Goal: Task Accomplishment & Management: Complete application form

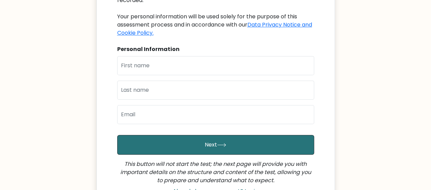
scroll to position [130, 0]
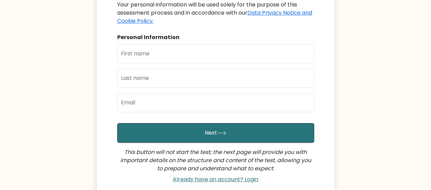
drag, startPoint x: 0, startPoint y: 0, endPoint x: 436, endPoint y: 100, distance: 447.0
click at [431, 100] on html "Brght Intelligence Test Welcome to your personal test You have been invited by …" at bounding box center [215, 65] width 431 height 391
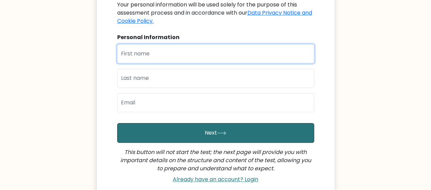
click at [208, 57] on input "text" at bounding box center [215, 53] width 197 height 19
click at [117, 123] on button "Next" at bounding box center [215, 133] width 197 height 20
click at [177, 54] on input "aimable.a" at bounding box center [215, 53] width 197 height 19
click at [226, 53] on input "[EMAIL_ADDRESS][DOMAIN_NAME]" at bounding box center [215, 53] width 197 height 19
type input "aimable.hanezerwa@gmail.com"
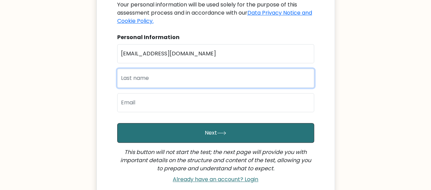
click at [192, 75] on input "text" at bounding box center [215, 78] width 197 height 19
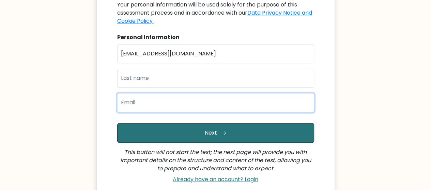
click at [159, 101] on input "email" at bounding box center [215, 102] width 197 height 19
paste input "aimable.hanezerwa@gmail.com"
type input "aimable.hanezerwa@gmail.com"
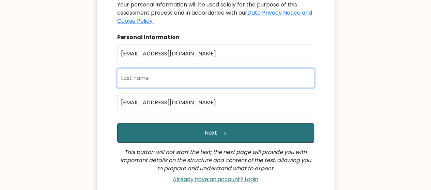
click at [143, 79] on input "text" at bounding box center [215, 78] width 197 height 19
type input "J"
type input "HANEZERWA"
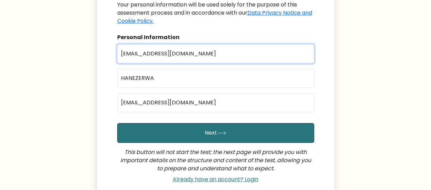
click at [223, 52] on input "aimable.hanezerwa@gmail.com" at bounding box center [215, 53] width 197 height 19
drag, startPoint x: 223, startPoint y: 52, endPoint x: 142, endPoint y: 56, distance: 80.8
click at [142, 56] on input "aimable.hanezerwa@gmail.com" at bounding box center [215, 53] width 197 height 19
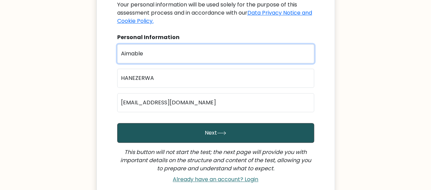
type input "Aimable"
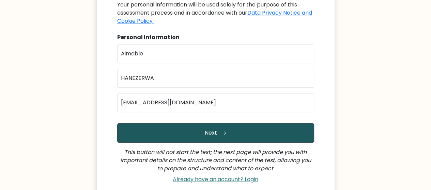
click at [190, 135] on button "Next" at bounding box center [215, 133] width 197 height 20
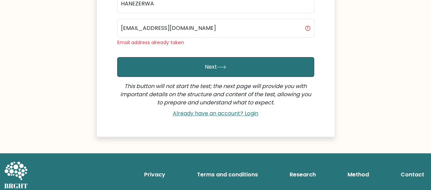
scroll to position [208, 0]
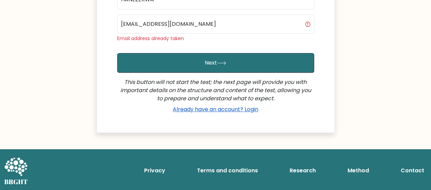
click at [247, 108] on link "Already have an account? Login" at bounding box center [215, 110] width 91 height 8
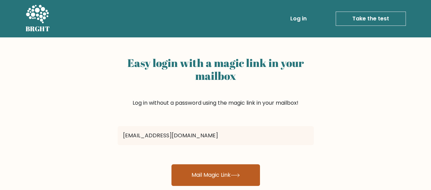
type input "[EMAIL_ADDRESS][DOMAIN_NAME]"
click at [215, 175] on button "Mail Magic Link" at bounding box center [215, 176] width 89 height 22
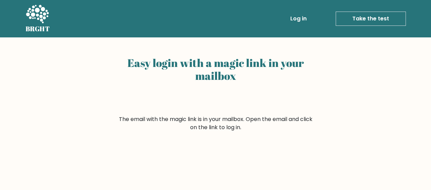
click at [299, 20] on link "Log in" at bounding box center [298, 19] width 22 height 14
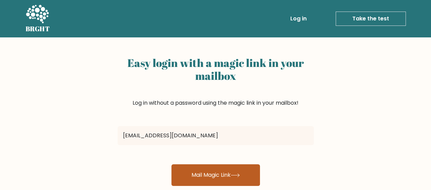
type input "aimable.hanezerwa@gmail.com"
click at [197, 173] on button "Mail Magic Link" at bounding box center [215, 176] width 89 height 22
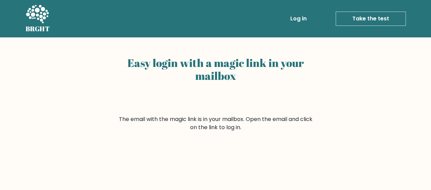
click at [370, 16] on link "Take the test" at bounding box center [370, 19] width 70 height 14
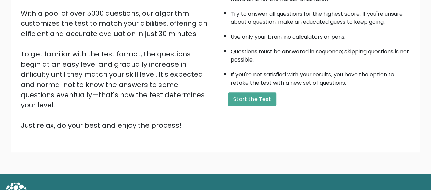
scroll to position [121, 0]
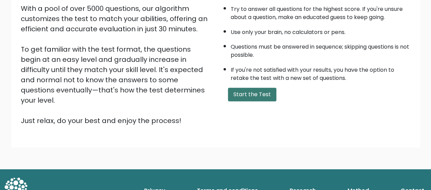
click at [268, 98] on button "Start the Test" at bounding box center [252, 95] width 48 height 14
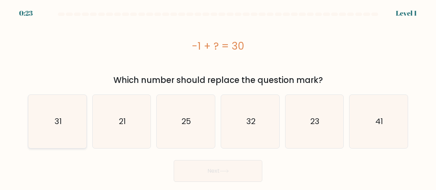
click at [61, 124] on text "31" at bounding box center [57, 121] width 7 height 11
click at [218, 97] on input "a. 31" at bounding box center [218, 96] width 0 height 2
radio input "true"
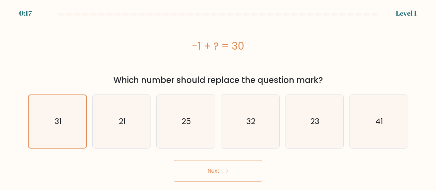
click at [206, 172] on button "Next" at bounding box center [218, 171] width 89 height 22
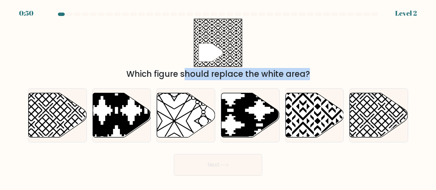
drag, startPoint x: 50, startPoint y: 109, endPoint x: 206, endPoint y: 48, distance: 167.3
click at [206, 48] on form "a." at bounding box center [218, 94] width 436 height 163
click at [43, 108] on icon at bounding box center [75, 139] width 117 height 117
click at [218, 97] on input "a." at bounding box center [218, 96] width 0 height 2
radio input "true"
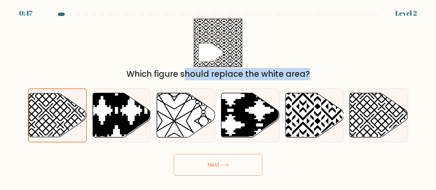
drag, startPoint x: 43, startPoint y: 108, endPoint x: 205, endPoint y: 45, distance: 173.9
click at [205, 45] on form "a." at bounding box center [218, 94] width 436 height 163
click at [66, 122] on icon at bounding box center [75, 140] width 116 height 116
click at [218, 97] on input "a." at bounding box center [218, 96] width 0 height 2
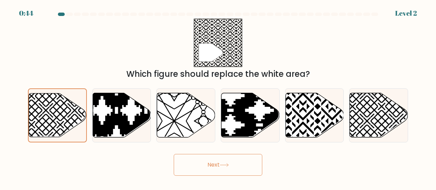
click at [207, 157] on button "Next" at bounding box center [218, 165] width 89 height 22
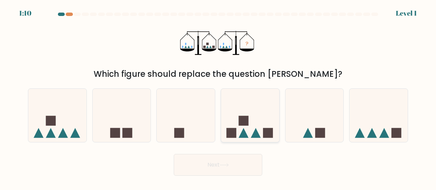
click at [259, 119] on icon at bounding box center [250, 116] width 58 height 48
click at [218, 97] on input "d." at bounding box center [218, 96] width 0 height 2
radio input "true"
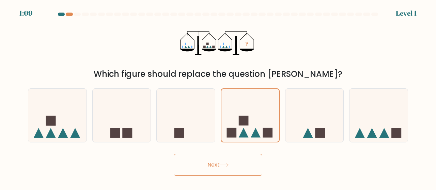
click at [206, 168] on button "Next" at bounding box center [218, 165] width 89 height 22
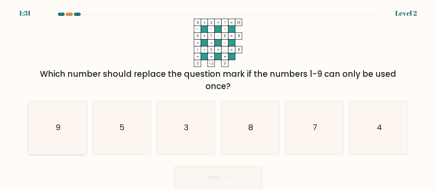
click at [56, 132] on text "9" at bounding box center [57, 127] width 5 height 11
click at [218, 97] on input "a. 9" at bounding box center [218, 96] width 0 height 2
radio input "true"
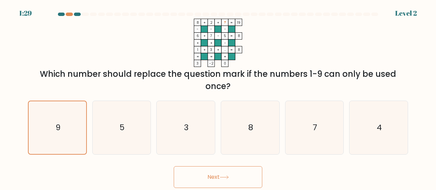
click at [203, 182] on button "Next" at bounding box center [218, 178] width 89 height 22
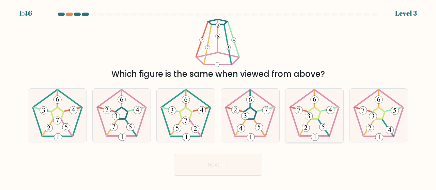
click at [316, 115] on icon at bounding box center [314, 115] width 53 height 53
click at [218, 97] on input "e." at bounding box center [218, 96] width 0 height 2
radio input "true"
click at [248, 117] on 779 at bounding box center [245, 116] width 8 height 8
click at [218, 97] on input "d." at bounding box center [218, 96] width 0 height 2
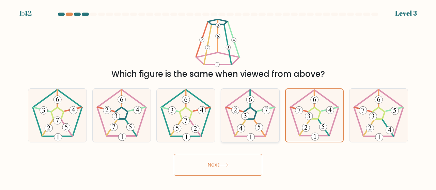
radio input "true"
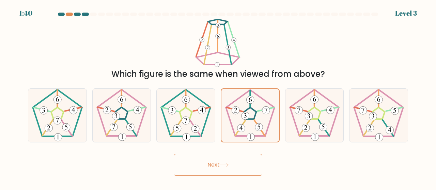
click at [216, 161] on button "Next" at bounding box center [218, 165] width 89 height 22
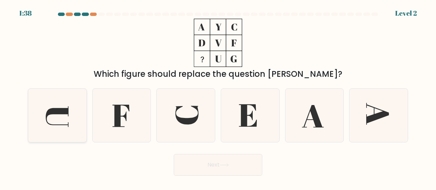
click at [61, 112] on icon at bounding box center [57, 117] width 23 height 21
click at [218, 97] on input "a." at bounding box center [218, 96] width 0 height 2
radio input "true"
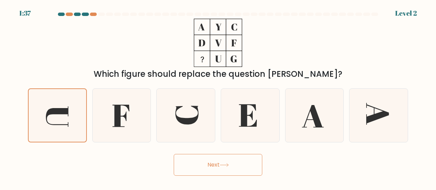
click at [210, 166] on button "Next" at bounding box center [218, 165] width 89 height 22
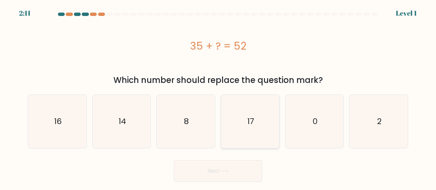
click at [252, 119] on text "17" at bounding box center [250, 121] width 7 height 11
click at [218, 97] on input "d. 17" at bounding box center [218, 96] width 0 height 2
radio input "true"
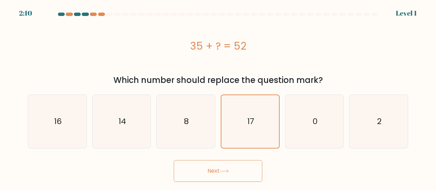
click at [208, 172] on button "Next" at bounding box center [218, 171] width 89 height 22
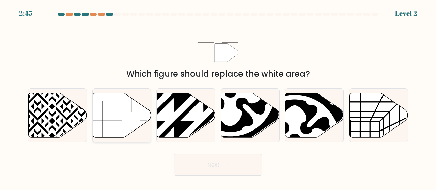
drag, startPoint x: 113, startPoint y: 119, endPoint x: 134, endPoint y: 105, distance: 25.1
click at [134, 105] on icon at bounding box center [122, 115] width 58 height 45
click at [218, 97] on input "b." at bounding box center [218, 96] width 0 height 2
radio input "true"
click at [134, 105] on icon at bounding box center [122, 115] width 58 height 44
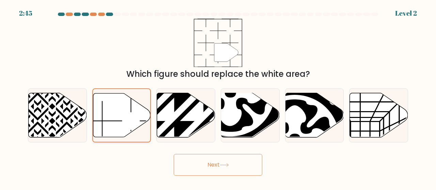
click at [218, 97] on input "b." at bounding box center [218, 96] width 0 height 2
click at [211, 167] on button "Next" at bounding box center [218, 165] width 89 height 22
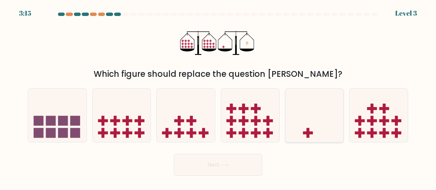
click at [308, 119] on icon at bounding box center [314, 116] width 58 height 48
click at [218, 97] on input "e." at bounding box center [218, 96] width 0 height 2
radio input "true"
click at [208, 164] on button "Next" at bounding box center [218, 165] width 89 height 22
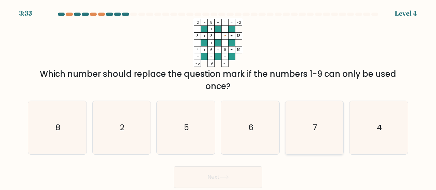
click at [317, 126] on icon "7" at bounding box center [314, 127] width 53 height 53
click at [218, 97] on input "e. 7" at bounding box center [218, 96] width 0 height 2
radio input "true"
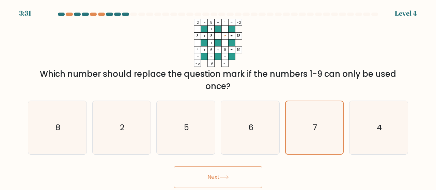
click at [217, 173] on button "Next" at bounding box center [218, 178] width 89 height 22
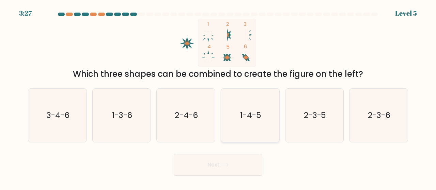
click at [230, 109] on icon "1-4-5" at bounding box center [249, 115] width 53 height 53
click at [218, 97] on input "d. 1-4-5" at bounding box center [218, 96] width 0 height 2
radio input "true"
click at [218, 162] on button "Next" at bounding box center [218, 165] width 89 height 22
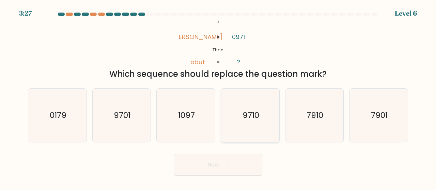
click at [247, 110] on text "9710" at bounding box center [250, 115] width 17 height 11
click at [218, 97] on input "d. 9710" at bounding box center [218, 96] width 0 height 2
radio input "true"
click at [210, 164] on button "Next" at bounding box center [218, 165] width 89 height 22
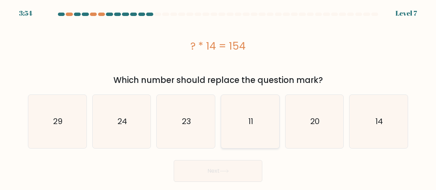
click at [257, 130] on icon "11" at bounding box center [249, 121] width 53 height 53
click at [218, 97] on input "d. 11" at bounding box center [218, 96] width 0 height 2
radio input "true"
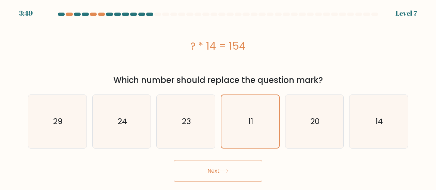
click at [211, 169] on button "Next" at bounding box center [218, 171] width 89 height 22
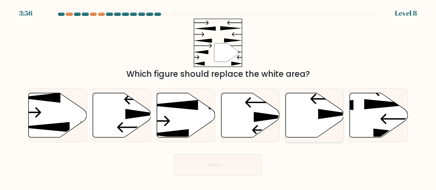
click at [315, 111] on icon at bounding box center [314, 115] width 58 height 45
click at [218, 97] on input "e." at bounding box center [218, 96] width 0 height 2
radio input "true"
click at [209, 164] on button "Next" at bounding box center [218, 165] width 89 height 22
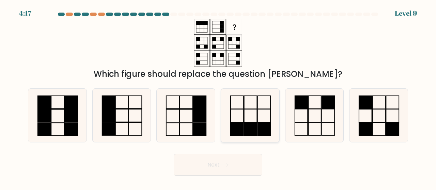
click at [248, 120] on icon at bounding box center [249, 115] width 53 height 53
click at [218, 97] on input "d." at bounding box center [218, 96] width 0 height 2
radio input "true"
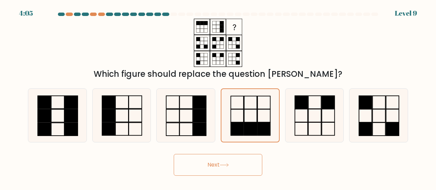
click at [212, 165] on button "Next" at bounding box center [218, 165] width 89 height 22
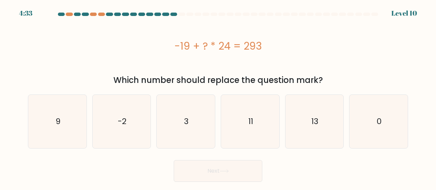
drag, startPoint x: 261, startPoint y: 45, endPoint x: 173, endPoint y: 44, distance: 87.9
click at [173, 44] on div "-19 + ? * 24 = 293" at bounding box center [218, 45] width 380 height 15
copy div "-19 + ? * 24 = 293"
click at [305, 123] on icon "13" at bounding box center [314, 121] width 53 height 53
click at [218, 97] on input "e. 13" at bounding box center [218, 96] width 0 height 2
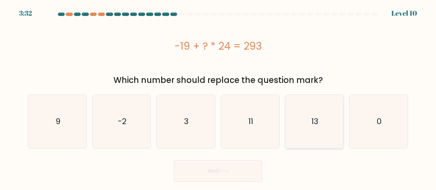
radio input "true"
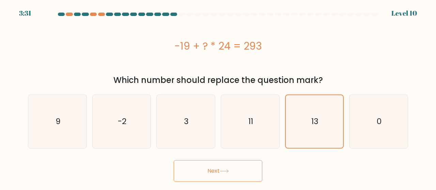
click at [206, 170] on button "Next" at bounding box center [218, 171] width 89 height 22
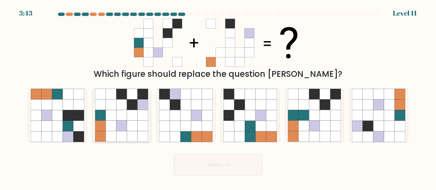
click at [120, 113] on icon at bounding box center [121, 115] width 11 height 11
click at [218, 97] on input "b." at bounding box center [218, 96] width 0 height 2
radio input "true"
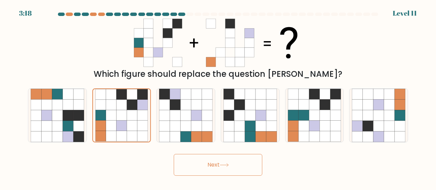
click at [208, 165] on button "Next" at bounding box center [218, 165] width 89 height 22
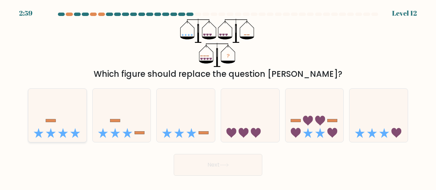
click at [50, 116] on icon at bounding box center [57, 116] width 58 height 48
click at [218, 97] on input "a." at bounding box center [218, 96] width 0 height 2
radio input "true"
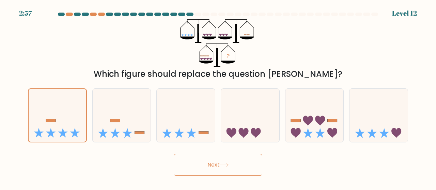
click at [225, 168] on button "Next" at bounding box center [218, 165] width 89 height 22
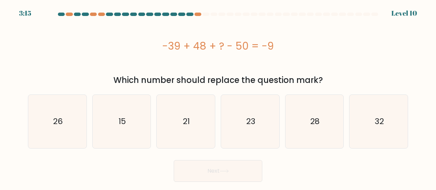
drag, startPoint x: 248, startPoint y: 46, endPoint x: 241, endPoint y: 45, distance: 7.4
click at [241, 45] on div "-39 + 48 + ? - 50 = -9" at bounding box center [218, 45] width 380 height 15
click at [250, 45] on div "-39 + 48 + ? - 50 = -9" at bounding box center [218, 45] width 380 height 15
drag, startPoint x: 250, startPoint y: 45, endPoint x: 163, endPoint y: 46, distance: 86.9
click at [163, 46] on div "-39 + 48 + ? - 50 = -9" at bounding box center [218, 45] width 380 height 15
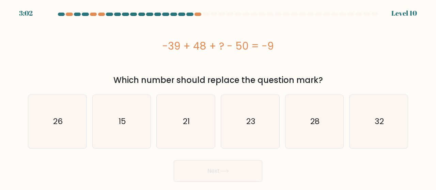
copy div "-39 + 48 + ? - 50"
click at [205, 65] on div "-39 + 48 + ? - 50 = -9" at bounding box center [218, 46] width 380 height 54
click at [373, 118] on icon "32" at bounding box center [378, 121] width 53 height 53
click at [218, 97] on input "f. 32" at bounding box center [218, 96] width 0 height 2
radio input "true"
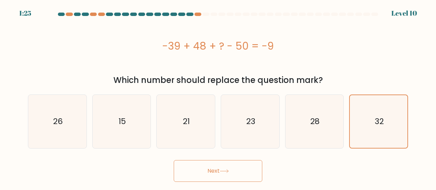
click at [214, 168] on button "Next" at bounding box center [218, 171] width 89 height 22
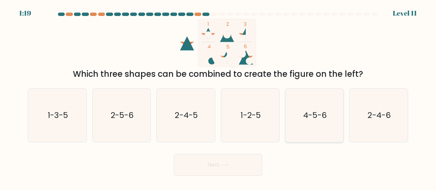
click at [321, 111] on text "4-5-6" at bounding box center [315, 115] width 24 height 11
click at [218, 97] on input "e. 4-5-6" at bounding box center [218, 96] width 0 height 2
radio input "true"
click at [221, 163] on button "Next" at bounding box center [218, 165] width 89 height 22
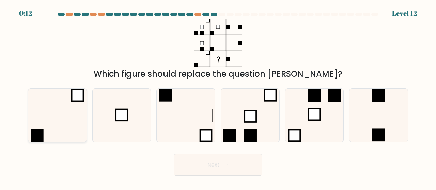
click at [54, 130] on icon at bounding box center [57, 115] width 53 height 53
click at [218, 97] on input "a." at bounding box center [218, 96] width 0 height 2
radio input "true"
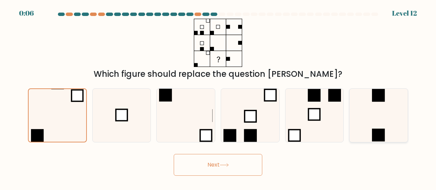
click at [366, 124] on icon at bounding box center [378, 115] width 53 height 53
click at [218, 97] on input "f." at bounding box center [218, 96] width 0 height 2
radio input "true"
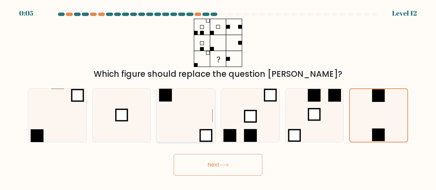
click at [175, 103] on icon at bounding box center [185, 115] width 53 height 53
click at [218, 97] on input "c." at bounding box center [218, 96] width 0 height 2
radio input "true"
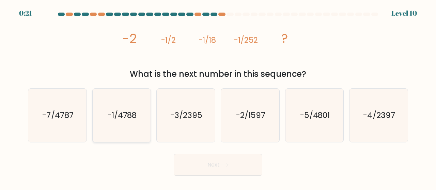
click at [120, 118] on text "-1/4788" at bounding box center [122, 115] width 29 height 11
click at [218, 97] on input "b. -1/4788" at bounding box center [218, 96] width 0 height 2
radio input "true"
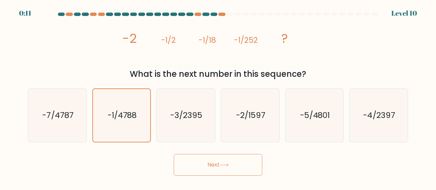
click at [205, 167] on button "Next" at bounding box center [218, 165] width 89 height 22
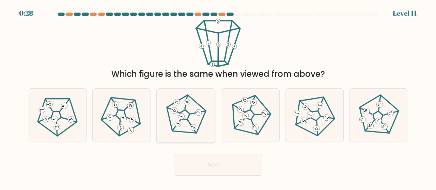
click at [181, 118] on 673 at bounding box center [181, 116] width 8 height 8
click at [218, 97] on input "c." at bounding box center [218, 96] width 0 height 2
radio input "true"
click at [232, 163] on button "Next" at bounding box center [218, 165] width 89 height 22
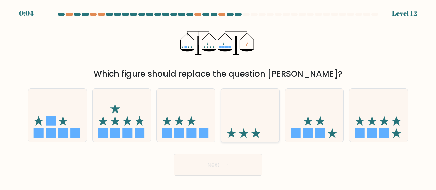
click at [243, 129] on icon at bounding box center [250, 116] width 58 height 48
click at [218, 97] on input "d." at bounding box center [218, 96] width 0 height 2
radio input "true"
click at [215, 166] on button "Next" at bounding box center [218, 165] width 89 height 22
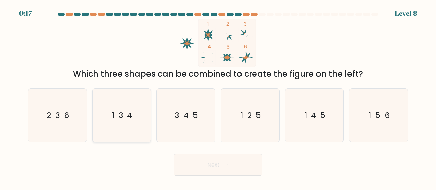
click at [112, 118] on text "1-3-4" at bounding box center [122, 115] width 20 height 11
click at [218, 97] on input "b. 1-3-4" at bounding box center [218, 96] width 0 height 2
radio input "true"
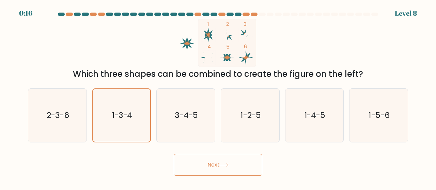
click at [200, 164] on button "Next" at bounding box center [218, 165] width 89 height 22
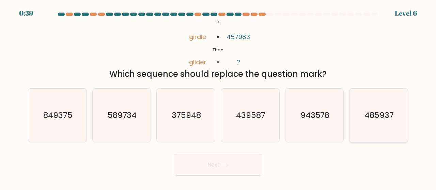
click at [388, 115] on text "485937" at bounding box center [378, 115] width 29 height 11
click at [218, 97] on input "f. 485937" at bounding box center [218, 96] width 0 height 2
radio input "true"
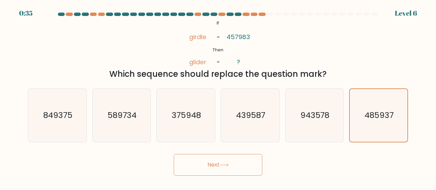
click at [221, 161] on button "Next" at bounding box center [218, 165] width 89 height 22
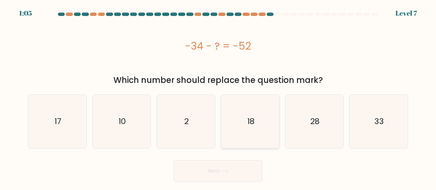
click at [252, 119] on text "18" at bounding box center [250, 121] width 7 height 11
click at [218, 97] on input "d. 18" at bounding box center [218, 96] width 0 height 2
radio input "true"
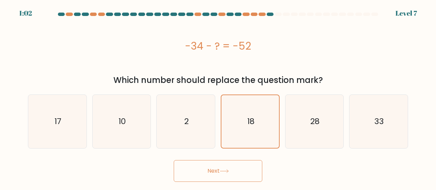
click at [214, 169] on button "Next" at bounding box center [218, 171] width 89 height 22
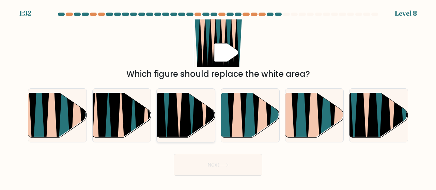
click at [175, 112] on icon at bounding box center [172, 93] width 13 height 116
click at [218, 97] on input "c." at bounding box center [218, 96] width 0 height 2
radio input "true"
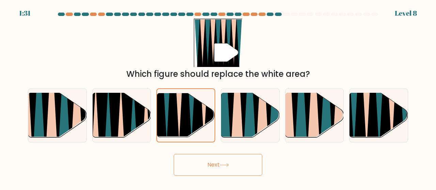
click at [211, 162] on button "Next" at bounding box center [218, 165] width 89 height 22
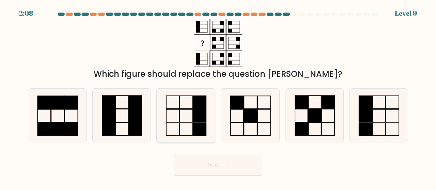
click at [184, 90] on icon at bounding box center [185, 115] width 53 height 53
click at [218, 95] on input "c." at bounding box center [218, 96] width 0 height 2
radio input "true"
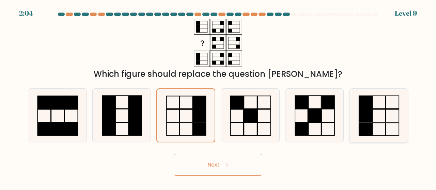
click at [371, 109] on rect at bounding box center [365, 102] width 13 height 13
click at [218, 97] on input "f." at bounding box center [218, 96] width 0 height 2
radio input "true"
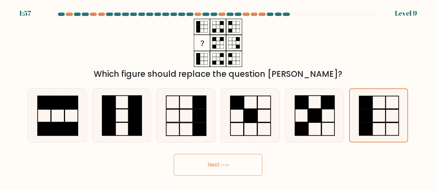
click at [216, 165] on button "Next" at bounding box center [218, 165] width 89 height 22
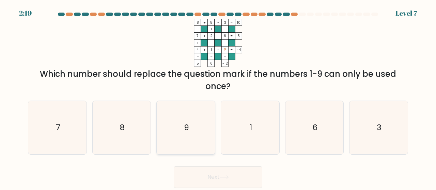
click at [185, 116] on icon "9" at bounding box center [185, 127] width 53 height 53
click at [218, 97] on input "c. 9" at bounding box center [218, 96] width 0 height 2
radio input "true"
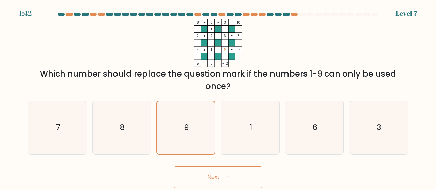
click at [217, 176] on button "Next" at bounding box center [218, 178] width 89 height 22
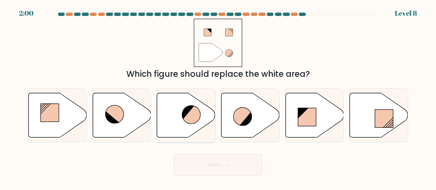
click at [188, 122] on icon at bounding box center [191, 115] width 18 height 18
click at [218, 97] on input "c." at bounding box center [218, 96] width 0 height 2
radio input "true"
click at [243, 114] on icon at bounding box center [242, 117] width 18 height 18
click at [218, 97] on input "d." at bounding box center [218, 96] width 0 height 2
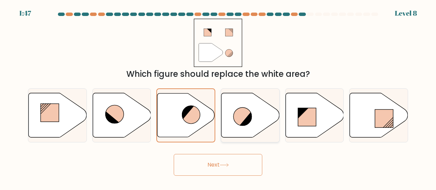
radio input "true"
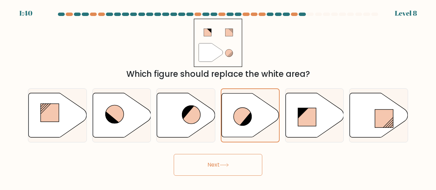
click at [225, 162] on button "Next" at bounding box center [218, 165] width 89 height 22
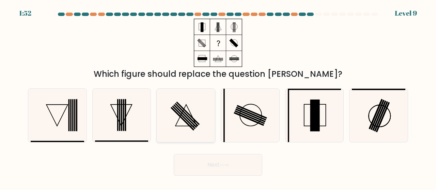
click at [177, 120] on icon at bounding box center [185, 115] width 53 height 53
click at [218, 97] on input "c." at bounding box center [218, 96] width 0 height 2
radio input "true"
click at [311, 111] on rect at bounding box center [315, 116] width 10 height 32
click at [218, 97] on input "e." at bounding box center [218, 96] width 0 height 2
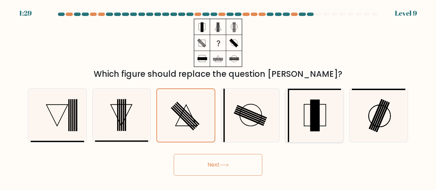
radio input "true"
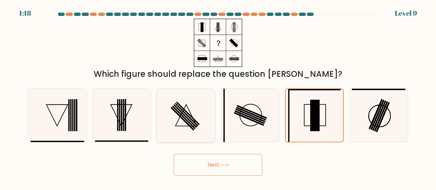
click at [185, 120] on rect at bounding box center [184, 118] width 24 height 24
click at [218, 97] on input "c." at bounding box center [218, 96] width 0 height 2
radio input "true"
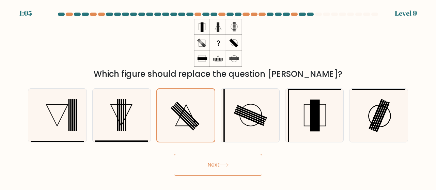
click at [210, 165] on button "Next" at bounding box center [218, 165] width 89 height 22
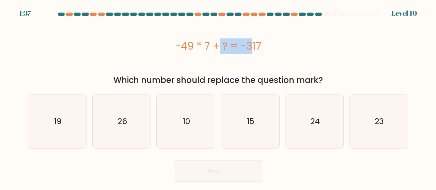
drag, startPoint x: 210, startPoint y: 45, endPoint x: 170, endPoint y: 46, distance: 39.9
click at [170, 46] on div "-49 * 7 + ? = -317" at bounding box center [218, 45] width 380 height 15
copy div "-49 * 7"
drag, startPoint x: 241, startPoint y: 46, endPoint x: 264, endPoint y: 47, distance: 22.5
click at [264, 47] on div "-49 * 7 + ? = -317" at bounding box center [218, 45] width 380 height 15
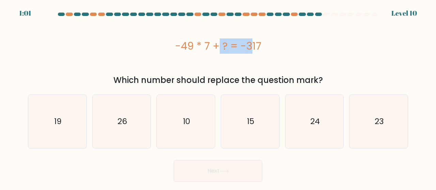
copy div "-317"
click at [121, 126] on text "26" at bounding box center [123, 121] width 10 height 11
click at [218, 97] on input "b. 26" at bounding box center [218, 96] width 0 height 2
radio input "true"
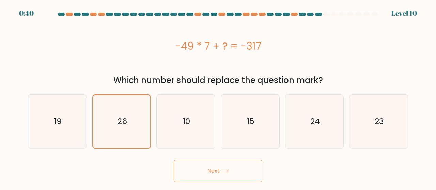
click at [202, 172] on button "Next" at bounding box center [218, 171] width 89 height 22
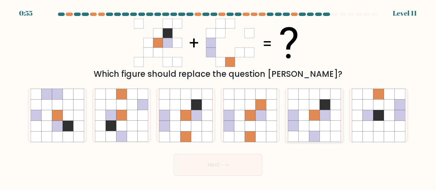
click at [314, 120] on icon at bounding box center [314, 115] width 11 height 11
click at [218, 97] on input "e." at bounding box center [218, 96] width 0 height 2
radio input "true"
click at [182, 126] on icon at bounding box center [186, 126] width 11 height 11
click at [218, 97] on input "c." at bounding box center [218, 96] width 0 height 2
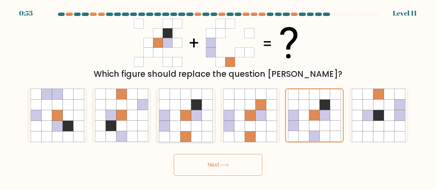
radio input "true"
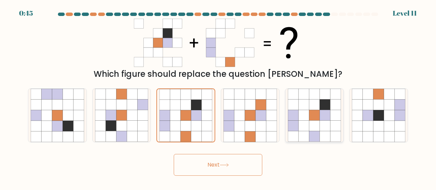
click at [313, 117] on icon at bounding box center [314, 115] width 11 height 11
click at [218, 97] on input "e." at bounding box center [218, 96] width 0 height 2
radio input "true"
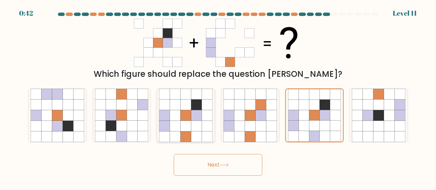
click at [189, 118] on icon at bounding box center [186, 115] width 11 height 11
click at [218, 97] on input "c." at bounding box center [218, 96] width 0 height 2
radio input "true"
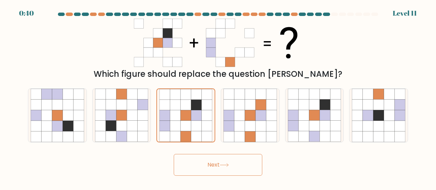
click at [208, 167] on button "Next" at bounding box center [218, 165] width 89 height 22
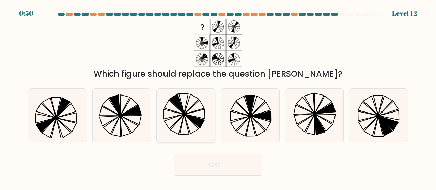
click at [176, 111] on icon at bounding box center [185, 115] width 53 height 53
click at [218, 97] on input "c." at bounding box center [218, 96] width 0 height 2
radio input "true"
click at [212, 167] on button "Next" at bounding box center [218, 165] width 89 height 22
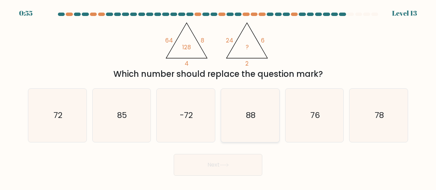
click at [247, 119] on text "88" at bounding box center [251, 115] width 10 height 11
click at [218, 97] on input "d. 88" at bounding box center [218, 96] width 0 height 2
radio input "true"
click at [257, 109] on icon "88" at bounding box center [250, 115] width 53 height 53
click at [218, 97] on input "d. 88" at bounding box center [218, 96] width 0 height 2
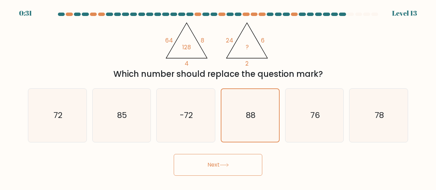
click at [223, 162] on button "Next" at bounding box center [218, 165] width 89 height 22
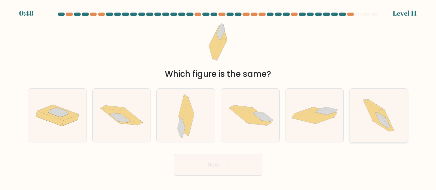
click at [360, 115] on icon at bounding box center [378, 115] width 47 height 53
click at [218, 97] on input "f." at bounding box center [218, 96] width 0 height 2
radio input "true"
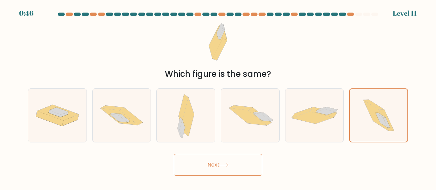
click at [205, 170] on button "Next" at bounding box center [218, 165] width 89 height 22
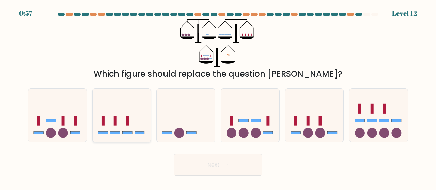
click at [124, 125] on icon at bounding box center [122, 116] width 58 height 48
click at [218, 97] on input "b." at bounding box center [218, 96] width 0 height 2
radio input "true"
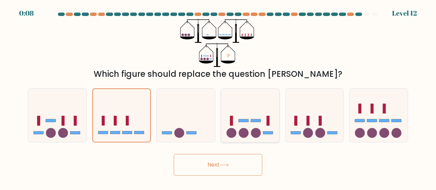
click at [264, 116] on icon at bounding box center [250, 116] width 58 height 48
click at [218, 97] on input "d." at bounding box center [218, 96] width 0 height 2
radio input "true"
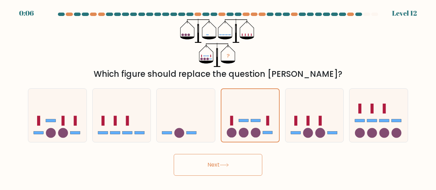
click at [215, 167] on button "Next" at bounding box center [218, 165] width 89 height 22
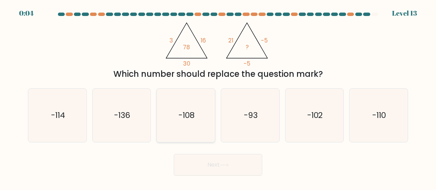
click at [188, 116] on text "-108" at bounding box center [186, 115] width 16 height 11
click at [218, 97] on input "c. -108" at bounding box center [218, 96] width 0 height 2
radio input "true"
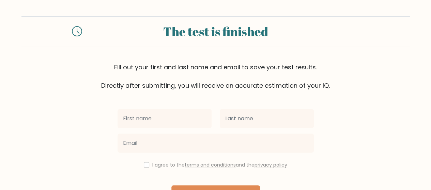
click at [186, 117] on input "text" at bounding box center [165, 118] width 94 height 19
type input "AIMABLE"
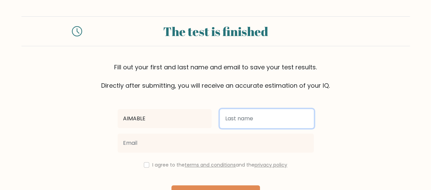
click at [240, 118] on input "text" at bounding box center [267, 118] width 94 height 19
type input "HANEZERWA"
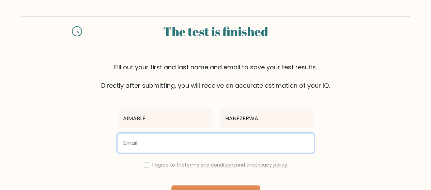
click at [153, 145] on input "email" at bounding box center [216, 143] width 196 height 19
paste input "-317"
type input "-"
paste input "[EMAIL_ADDRESS][DOMAIN_NAME]"
type input "[EMAIL_ADDRESS][DOMAIN_NAME]"
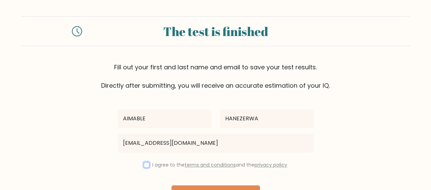
click at [146, 164] on input "checkbox" at bounding box center [146, 164] width 5 height 5
checkbox input "true"
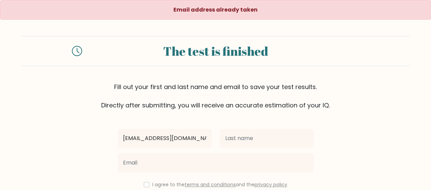
scroll to position [0, 5]
click at [141, 141] on input "[EMAIL_ADDRESS][DOMAIN_NAME]" at bounding box center [165, 138] width 94 height 19
type input "[EMAIL_ADDRESS][DOMAIN_NAME]"
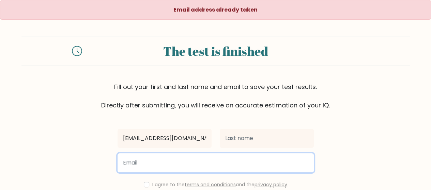
click at [153, 166] on input "email" at bounding box center [216, 163] width 196 height 19
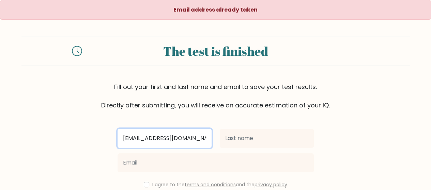
click at [195, 139] on input "[EMAIL_ADDRESS][DOMAIN_NAME]" at bounding box center [165, 138] width 94 height 19
type input "Aimable"
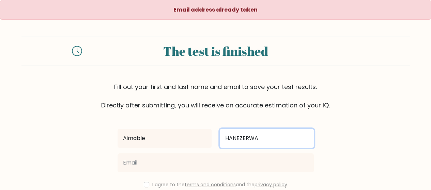
type input "HANEZERWA"
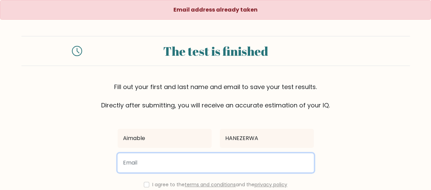
click at [135, 165] on input "email" at bounding box center [216, 163] width 196 height 19
paste input "[EMAIL_ADDRESS][DOMAIN_NAME]"
type input "[EMAIL_ADDRESS][DOMAIN_NAME]"
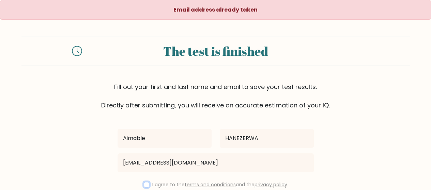
click at [144, 185] on input "checkbox" at bounding box center [146, 184] width 5 height 5
checkbox input "true"
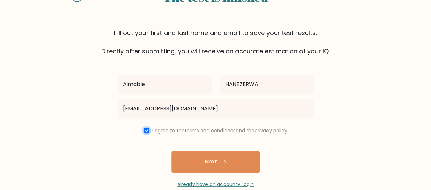
scroll to position [67, 0]
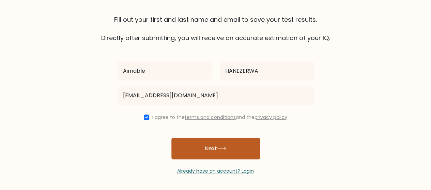
click at [223, 143] on button "Next" at bounding box center [215, 149] width 89 height 22
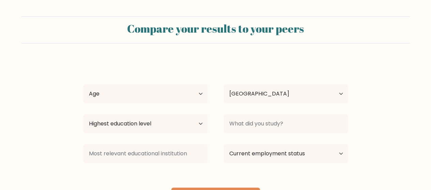
select select "RW"
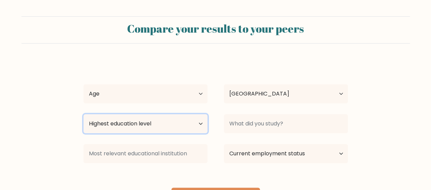
click at [155, 122] on select "Highest education level No schooling Primary Lower Secondary Upper Secondary Oc…" at bounding box center [145, 123] width 124 height 19
select select "bachelors_degree"
click at [83, 114] on select "Highest education level No schooling Primary Lower Secondary Upper Secondary Oc…" at bounding box center [145, 123] width 124 height 19
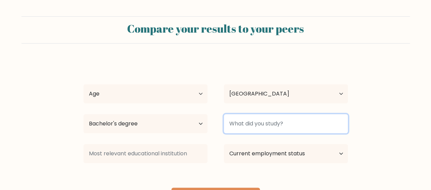
click at [255, 132] on input at bounding box center [286, 123] width 124 height 19
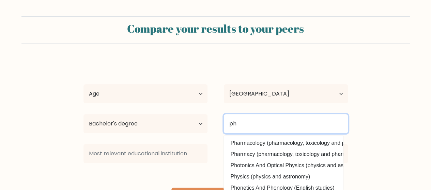
type input "p"
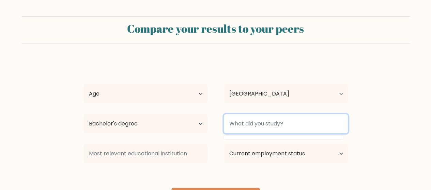
type input "p"
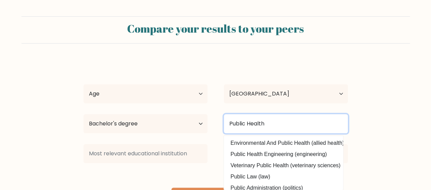
type input "Public Health"
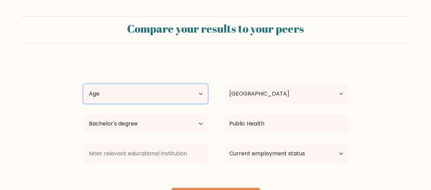
click at [142, 96] on select "Age Under 18 years old 18-24 years old 25-34 years old 35-44 years old 45-54 ye…" at bounding box center [145, 93] width 124 height 19
select select "25_34"
click at [83, 84] on select "Age Under 18 years old 18-24 years old 25-34 years old 35-44 years old 45-54 ye…" at bounding box center [145, 93] width 124 height 19
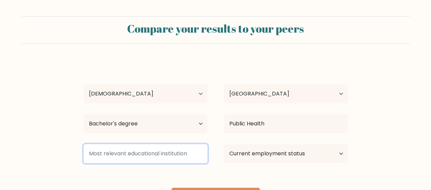
click at [192, 157] on input at bounding box center [145, 153] width 124 height 19
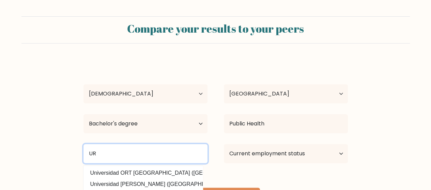
type input "UR"
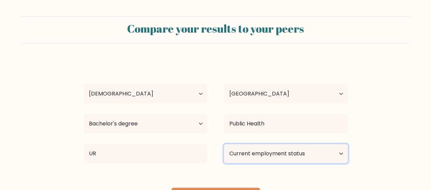
click at [296, 155] on select "Current employment status Employed Student Retired Other / prefer not to answer" at bounding box center [286, 153] width 124 height 19
select select "student"
click at [224, 144] on select "Current employment status Employed Student Retired Other / prefer not to answer" at bounding box center [286, 153] width 124 height 19
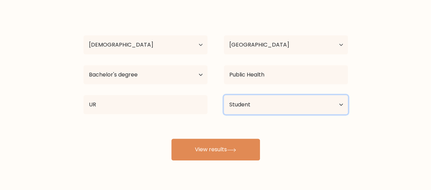
scroll to position [67, 0]
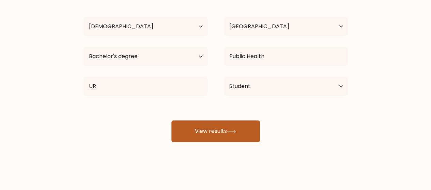
click at [218, 130] on button "View results" at bounding box center [215, 132] width 89 height 22
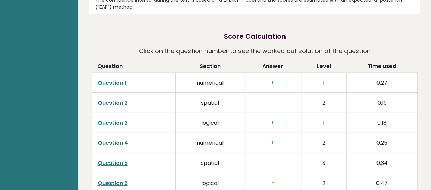
scroll to position [1039, 0]
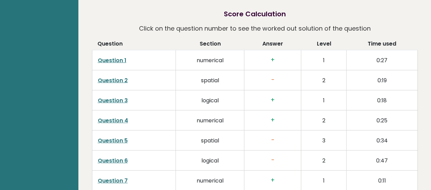
click at [115, 77] on link "Question 2" at bounding box center [113, 81] width 30 height 8
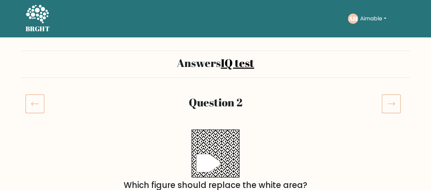
click at [35, 102] on icon at bounding box center [35, 103] width 19 height 19
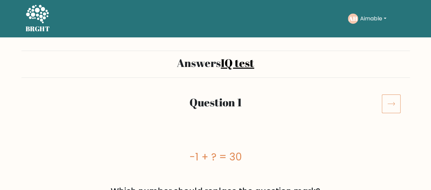
click at [390, 105] on icon at bounding box center [390, 103] width 19 height 19
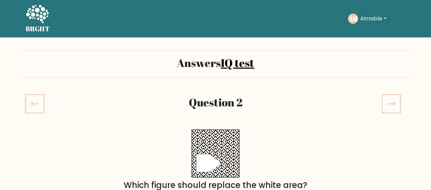
click at [390, 105] on icon at bounding box center [390, 103] width 19 height 19
